Goal: Task Accomplishment & Management: Manage account settings

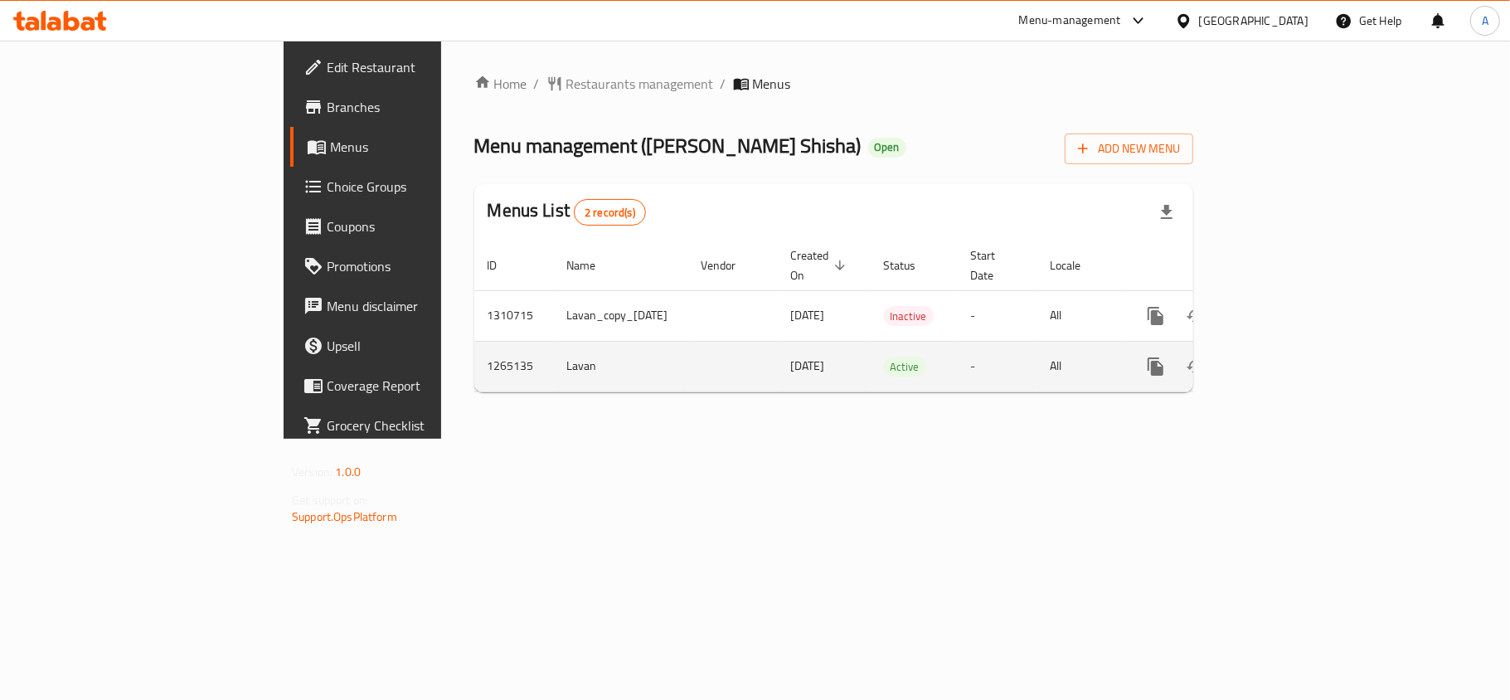
click at [1285, 358] on icon "enhanced table" at bounding box center [1275, 366] width 20 height 20
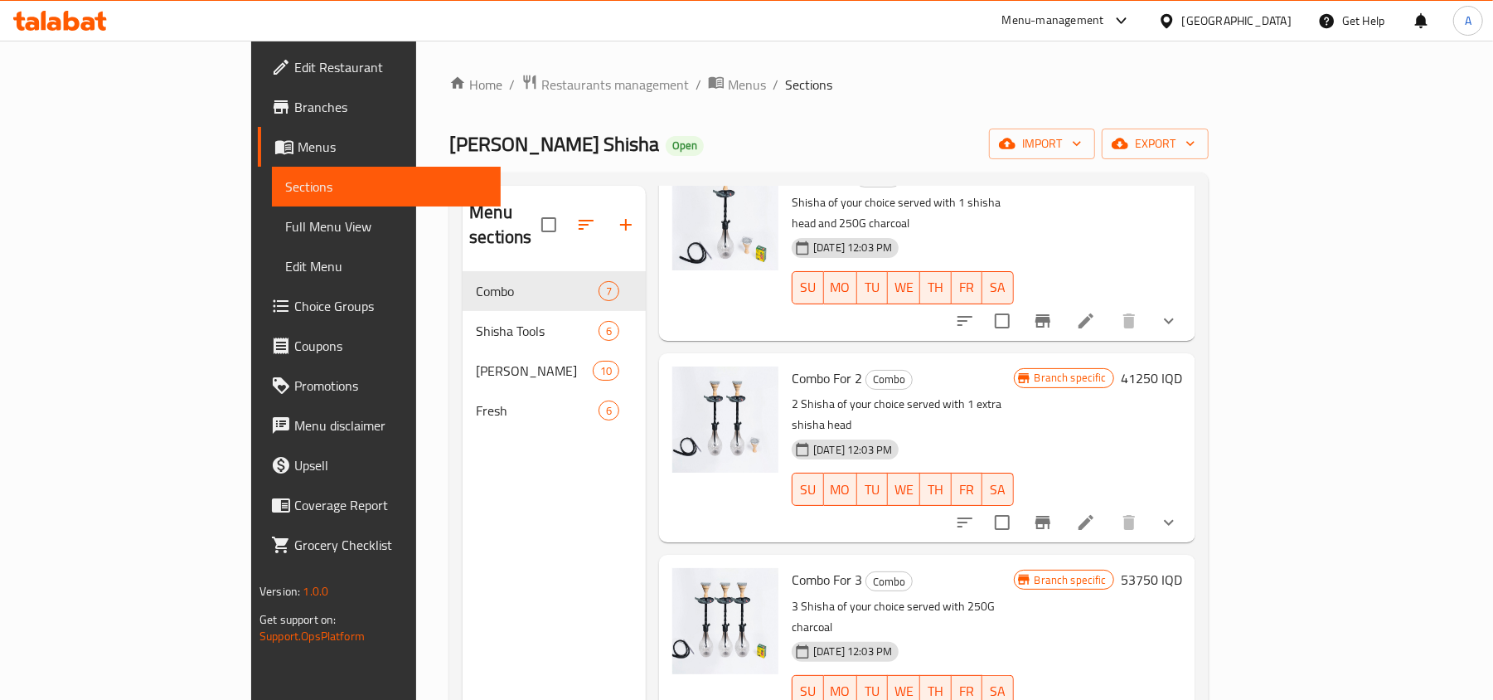
scroll to position [442, 0]
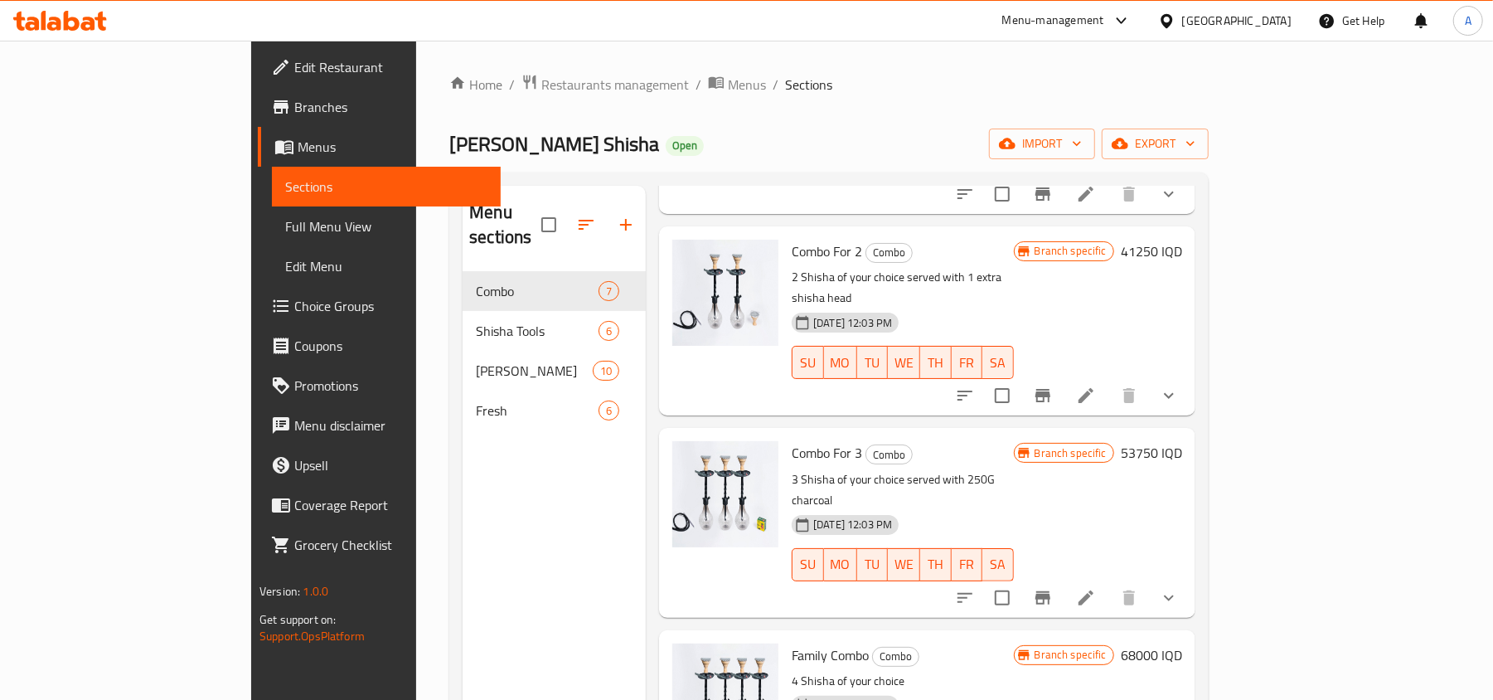
click at [258, 117] on link "Branches" at bounding box center [379, 107] width 243 height 40
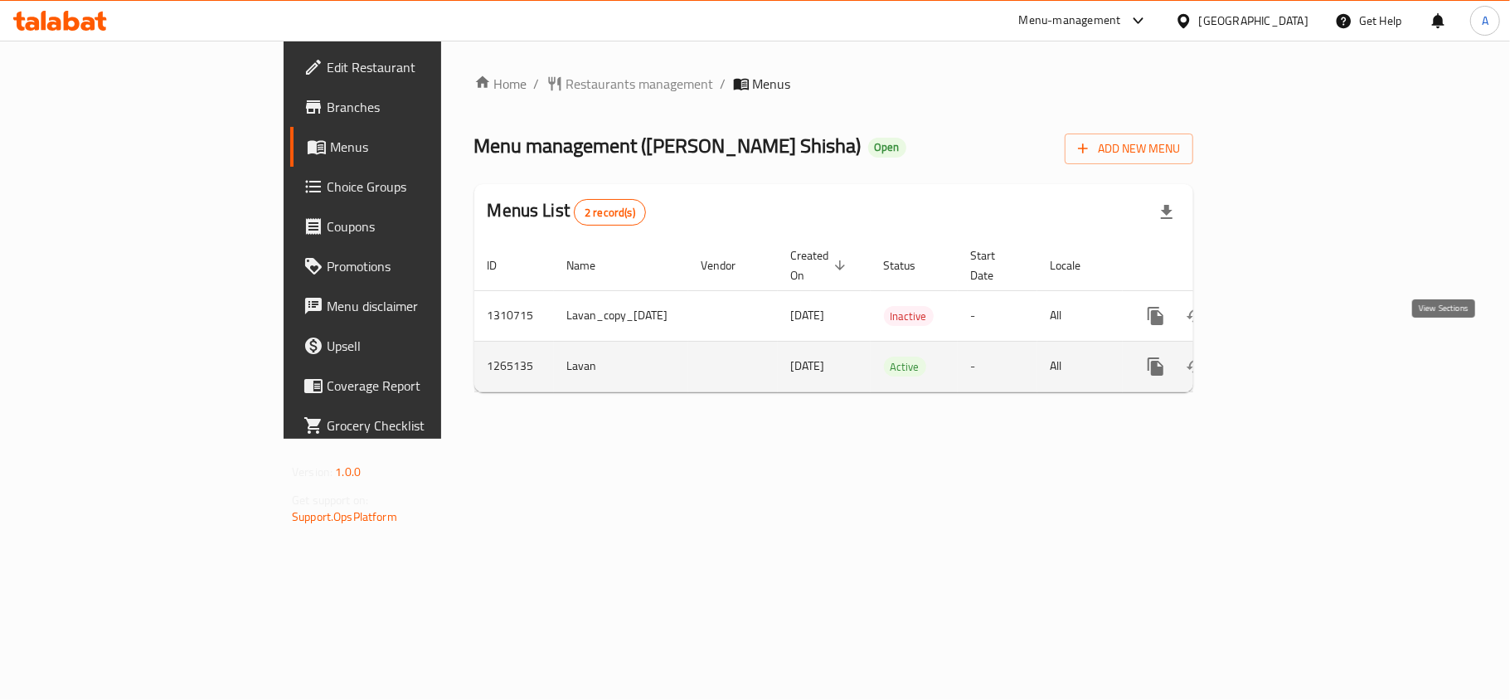
click at [1295, 347] on link "enhanced table" at bounding box center [1275, 367] width 40 height 40
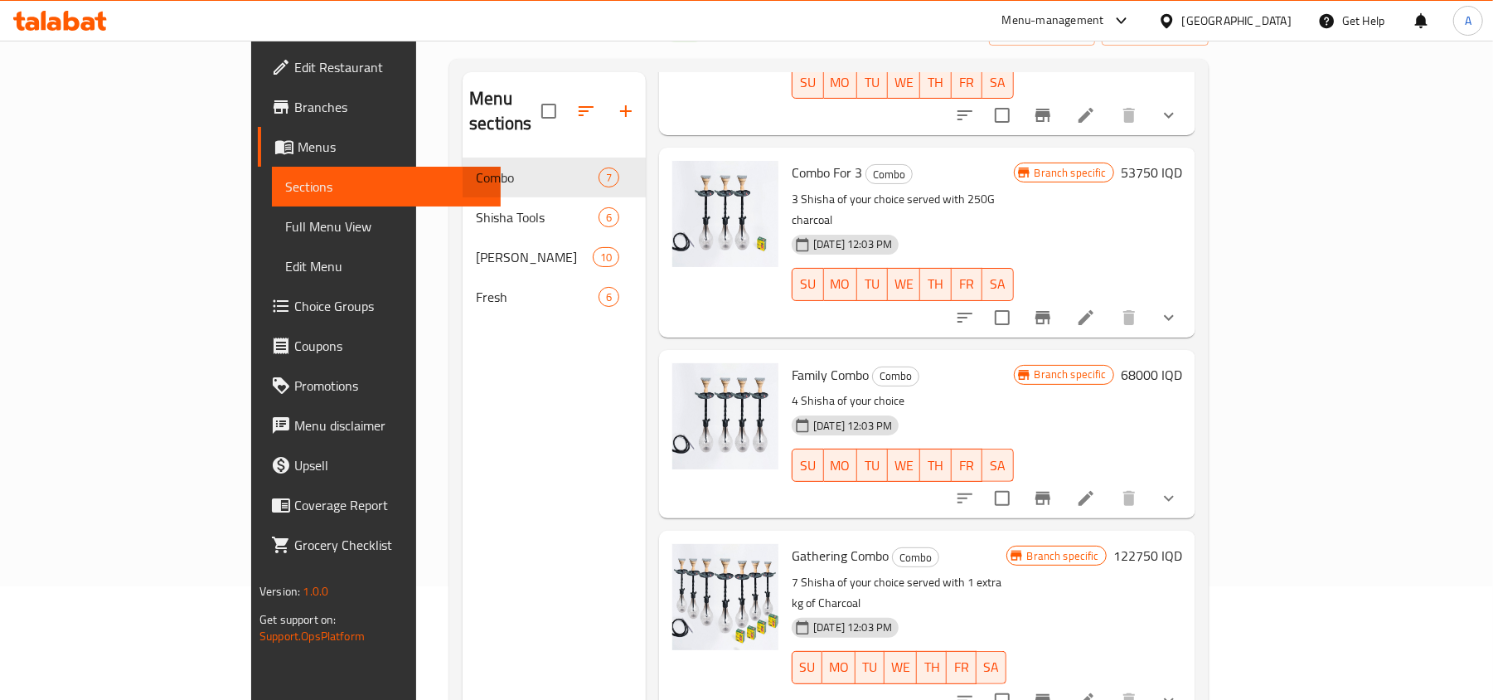
scroll to position [233, 0]
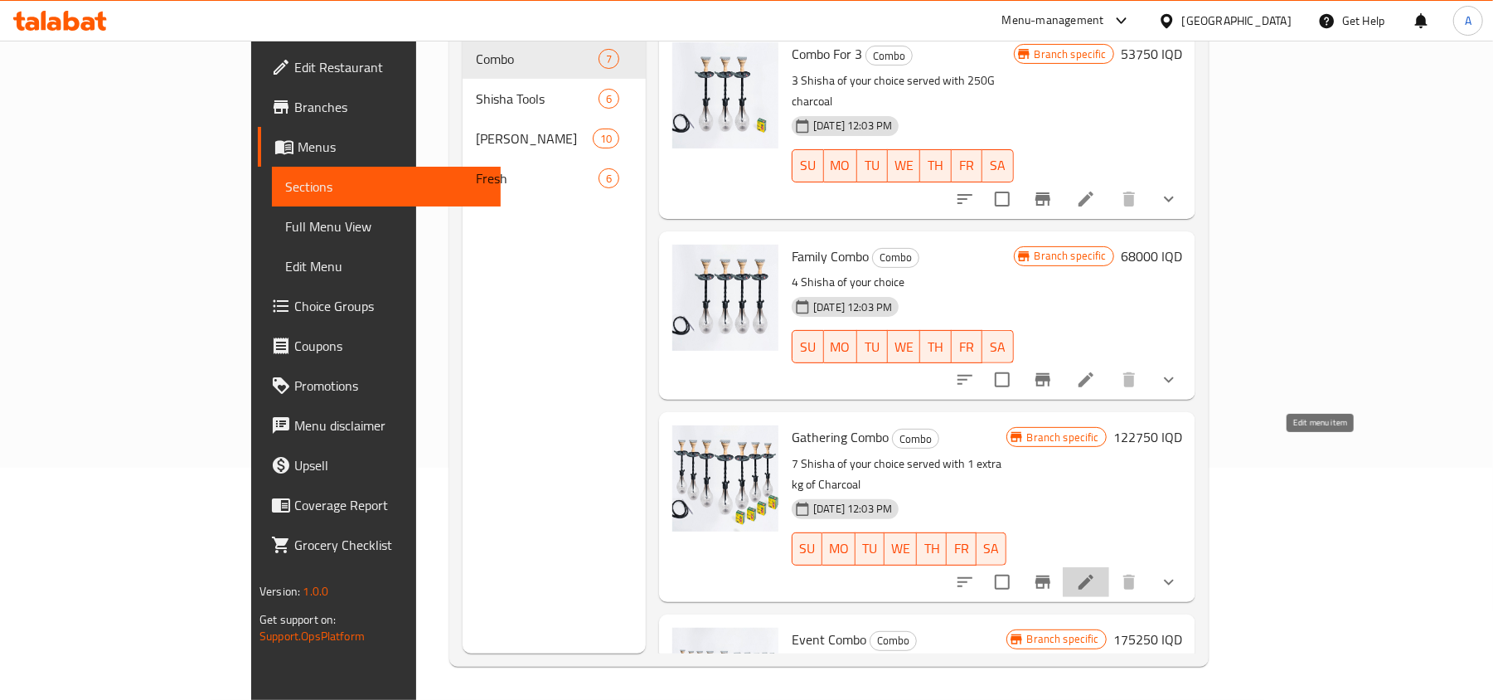
click at [1096, 572] on icon at bounding box center [1086, 582] width 20 height 20
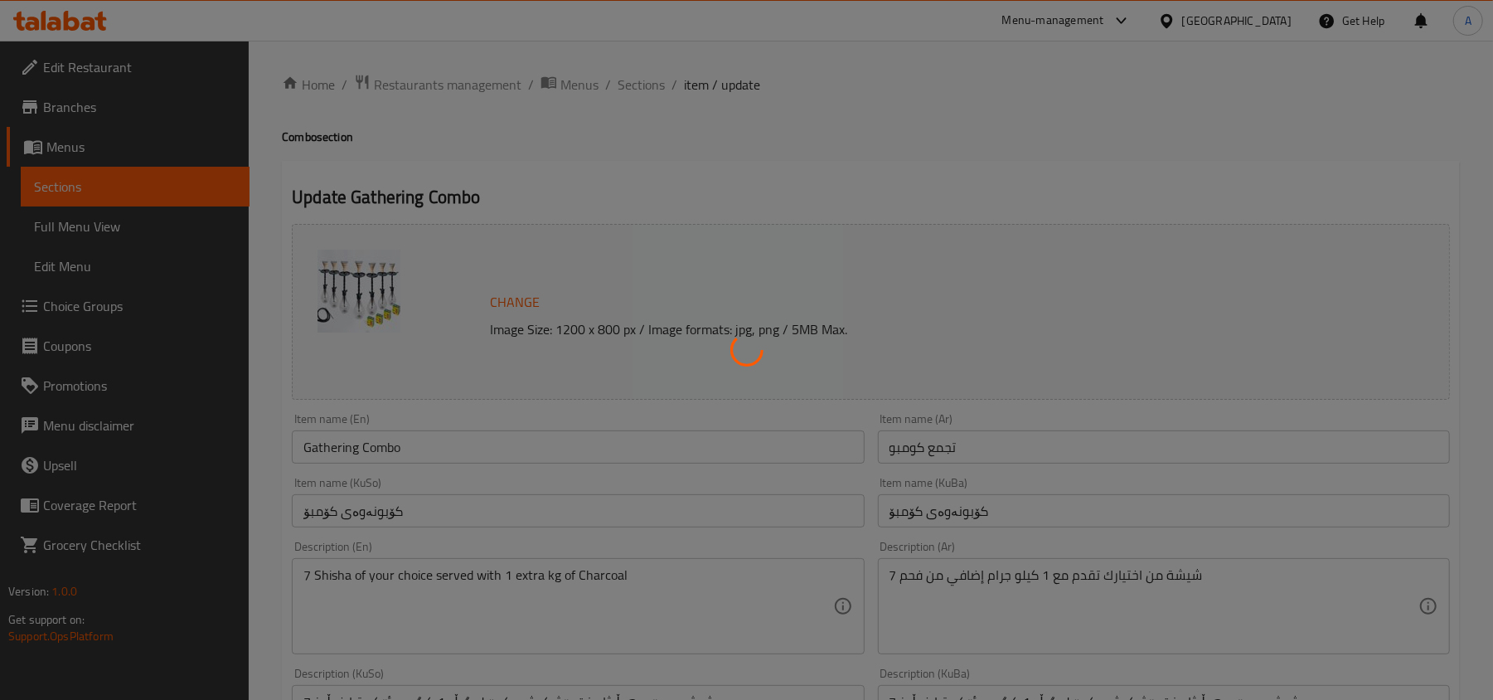
type input "إختيارك من:"
type input "هەڵبژاردنت لە:"
type input "7"
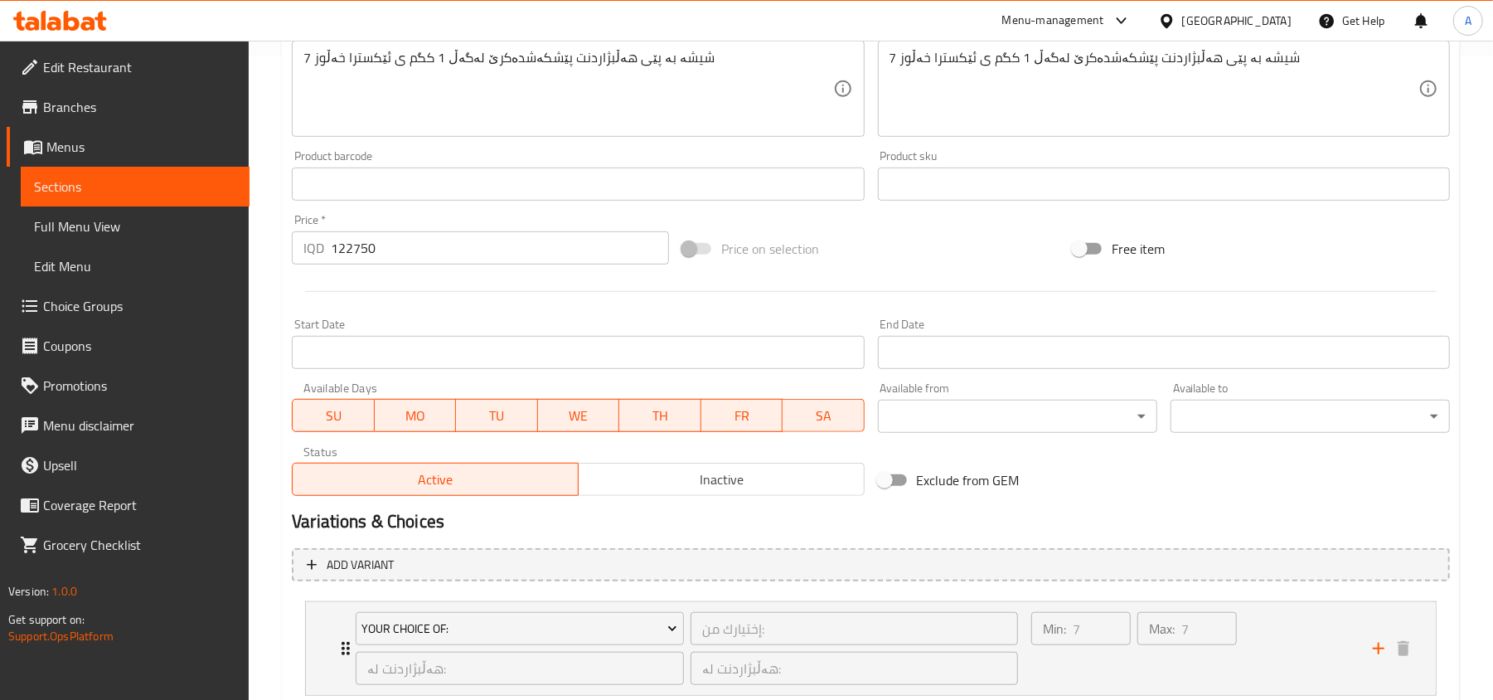
scroll to position [754, 0]
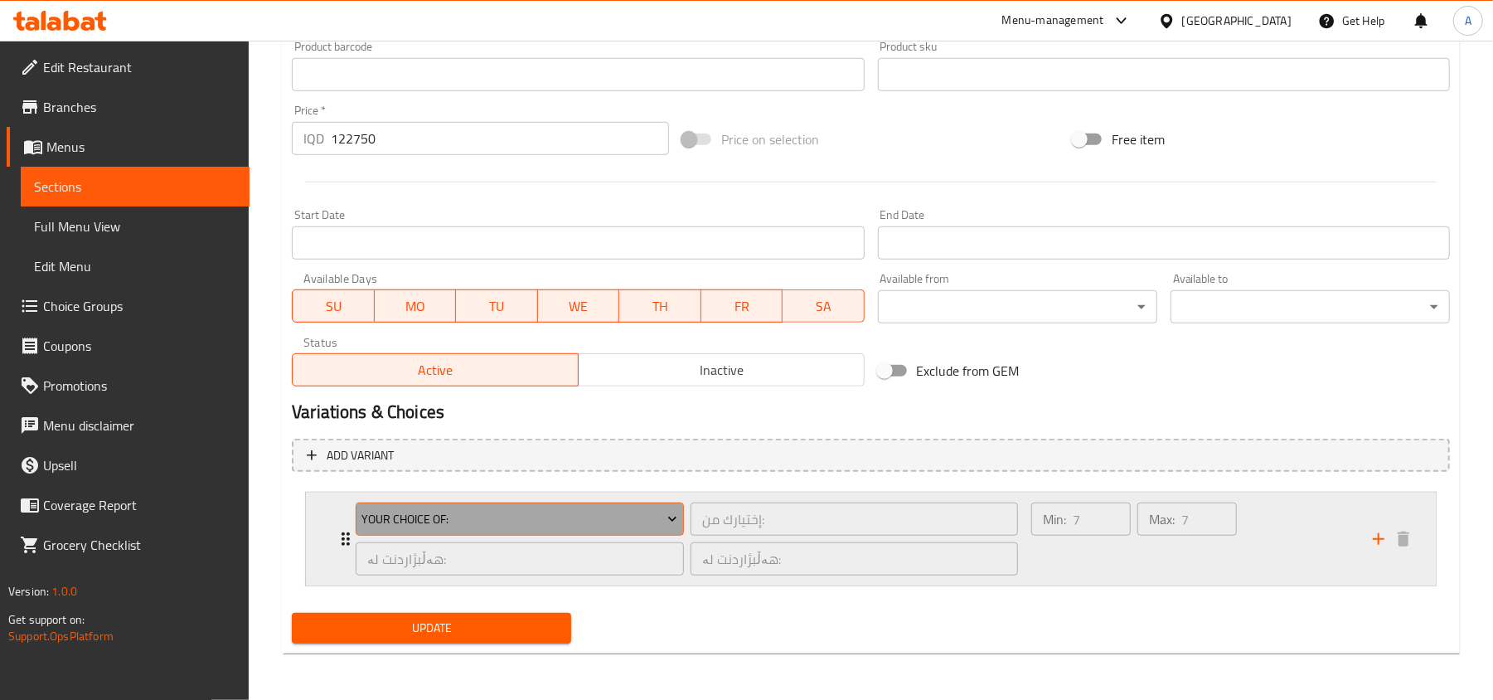
click at [574, 512] on span "Your Choice Of:" at bounding box center [520, 519] width 316 height 21
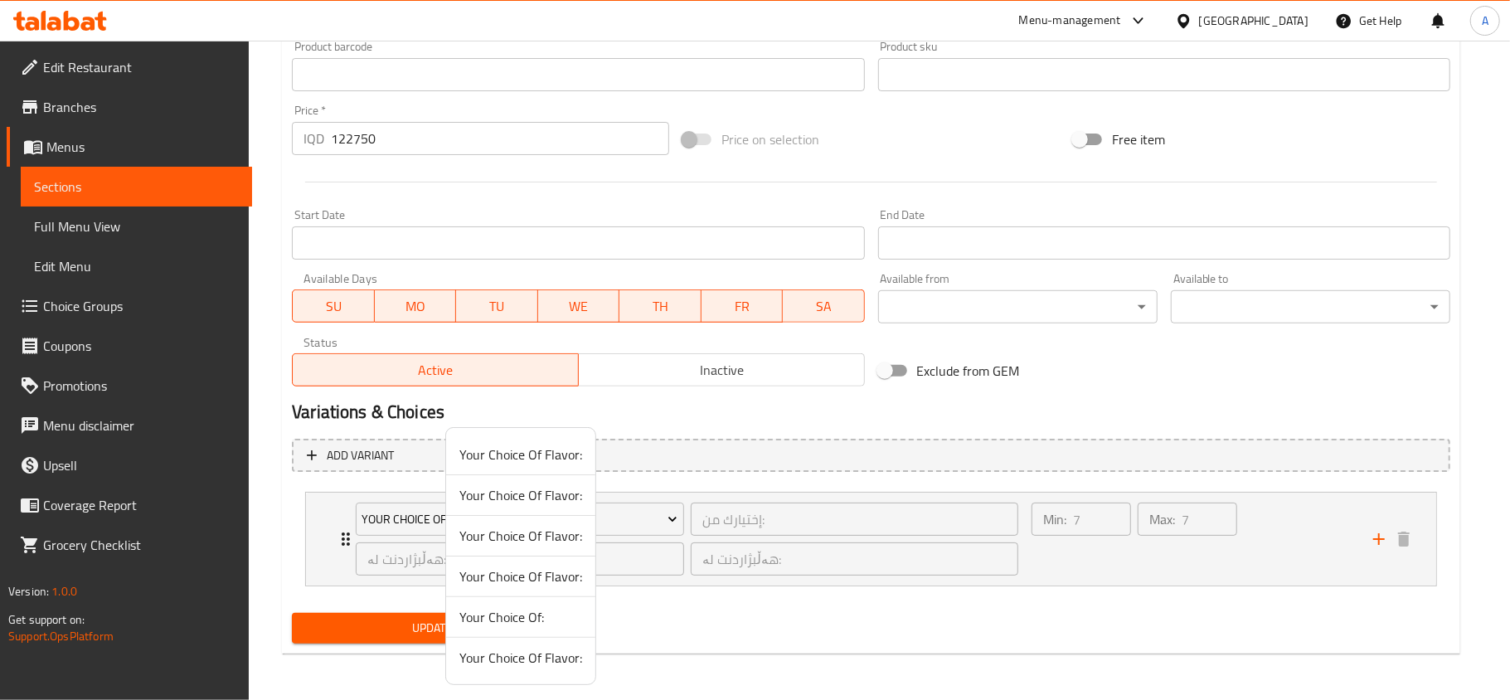
click at [608, 410] on div at bounding box center [755, 350] width 1510 height 700
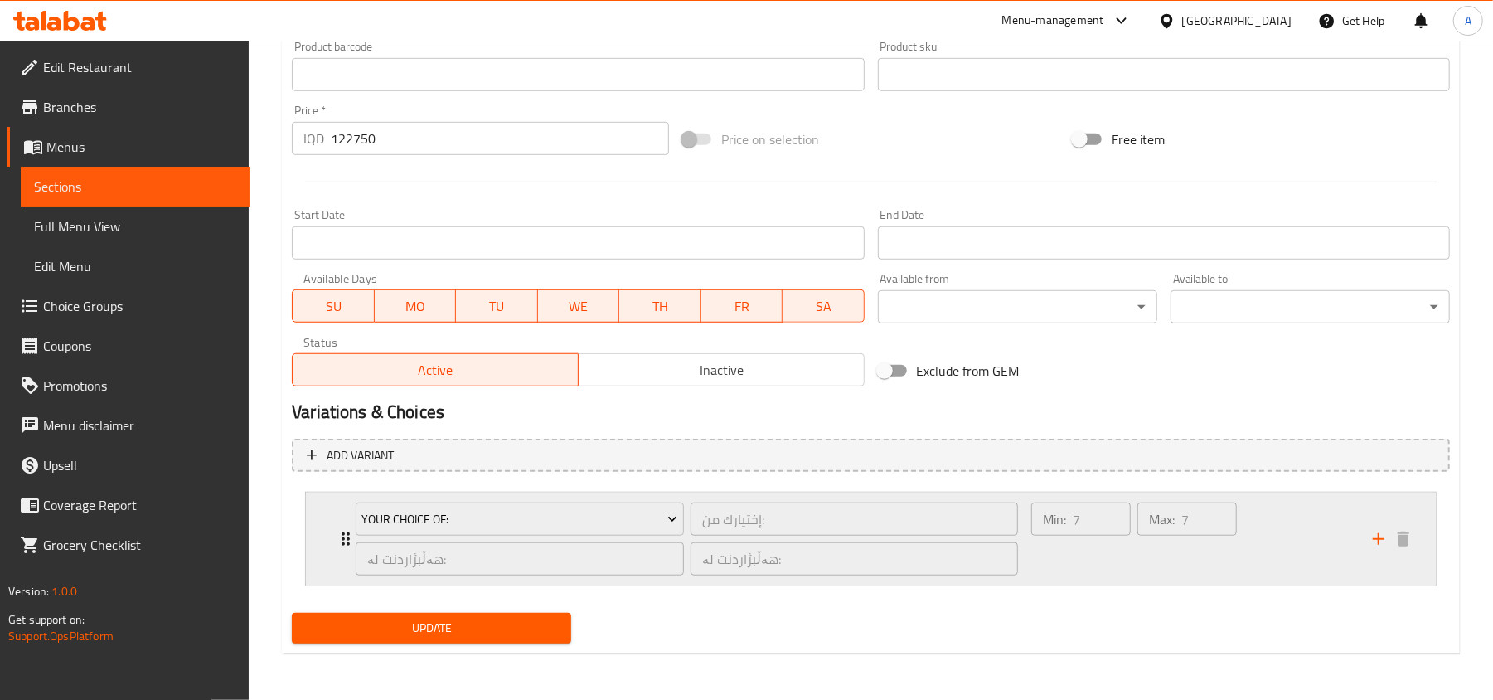
click at [342, 539] on icon "Expand" at bounding box center [346, 539] width 20 height 20
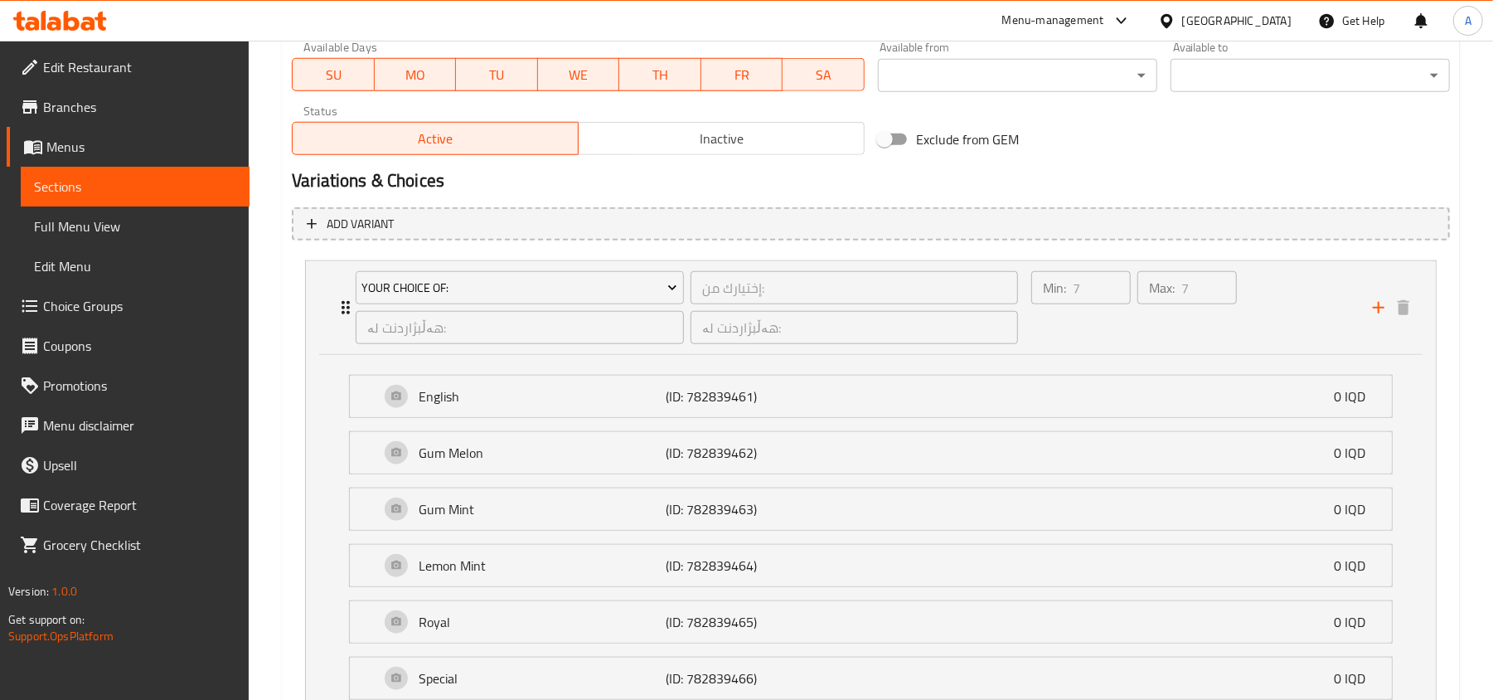
scroll to position [534, 0]
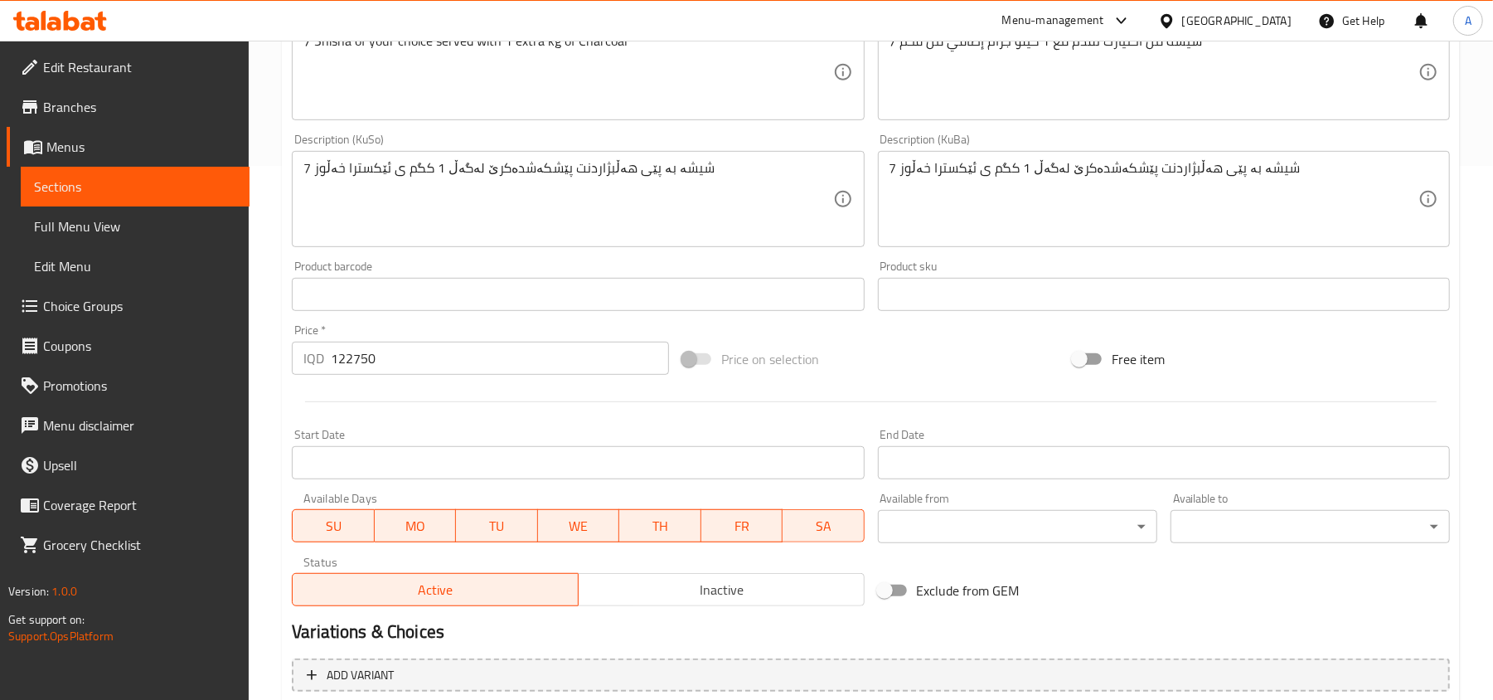
click at [87, 100] on span "Branches" at bounding box center [139, 107] width 193 height 20
